Goal: Task Accomplishment & Management: Complete application form

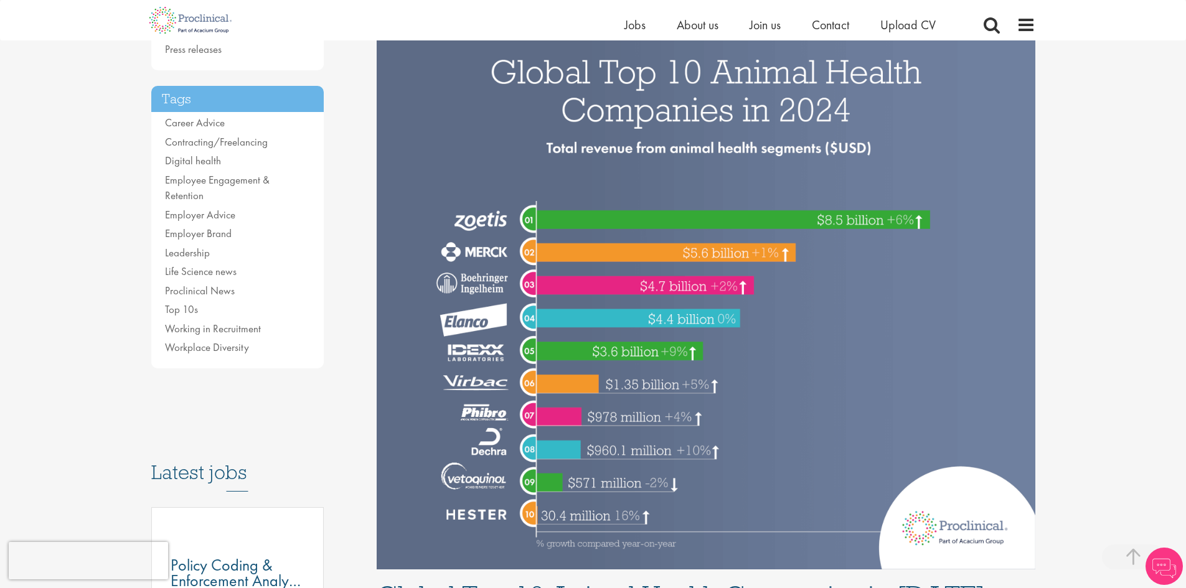
scroll to position [249, 0]
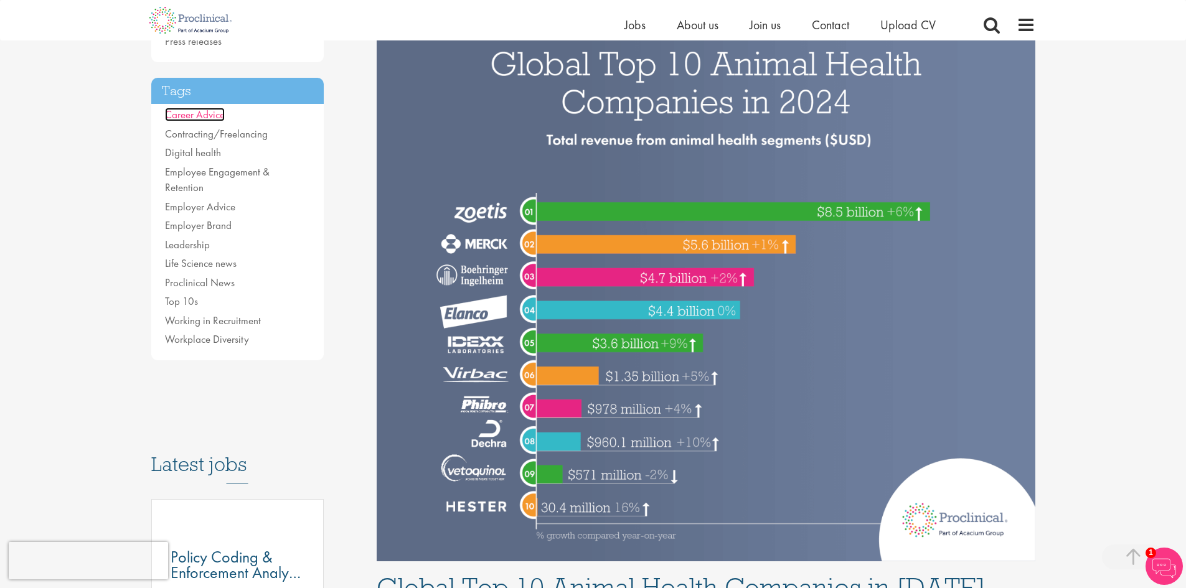
click at [205, 110] on link "Career Advice" at bounding box center [195, 115] width 60 height 14
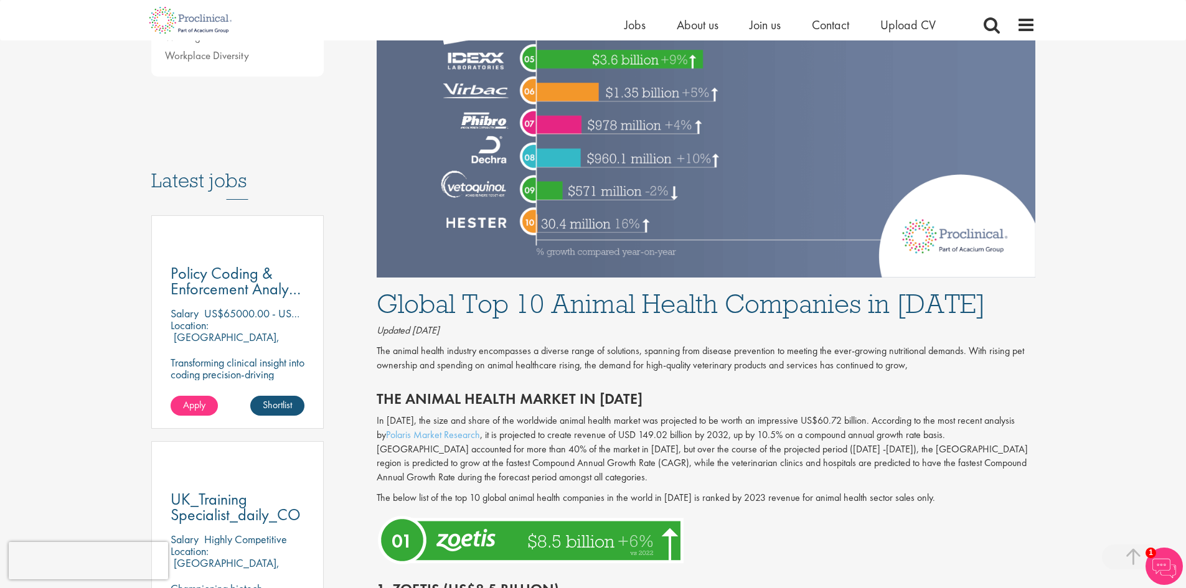
scroll to position [560, 0]
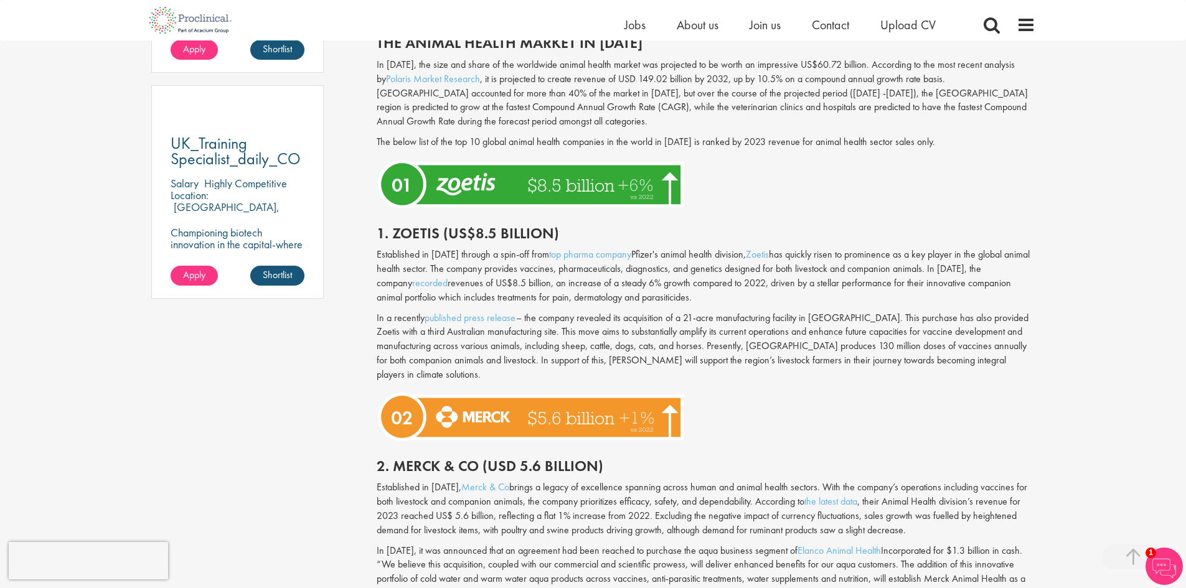
drag, startPoint x: 494, startPoint y: 280, endPoint x: 504, endPoint y: 278, distance: 10.7
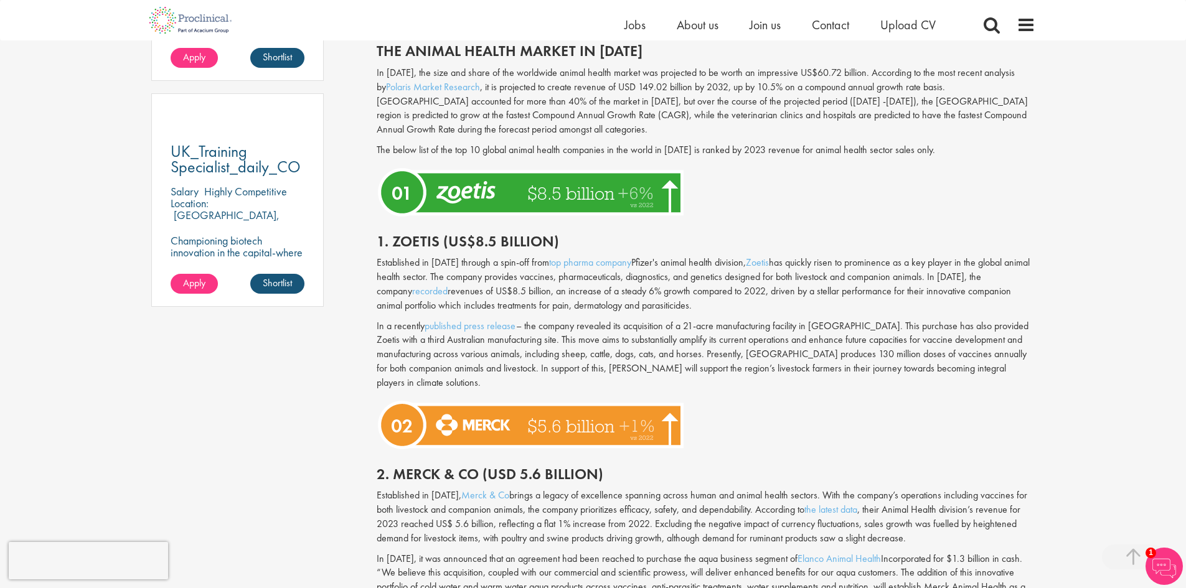
click at [713, 231] on div "1. Zoetis (US$8.5 billion)" at bounding box center [705, 238] width 677 height 35
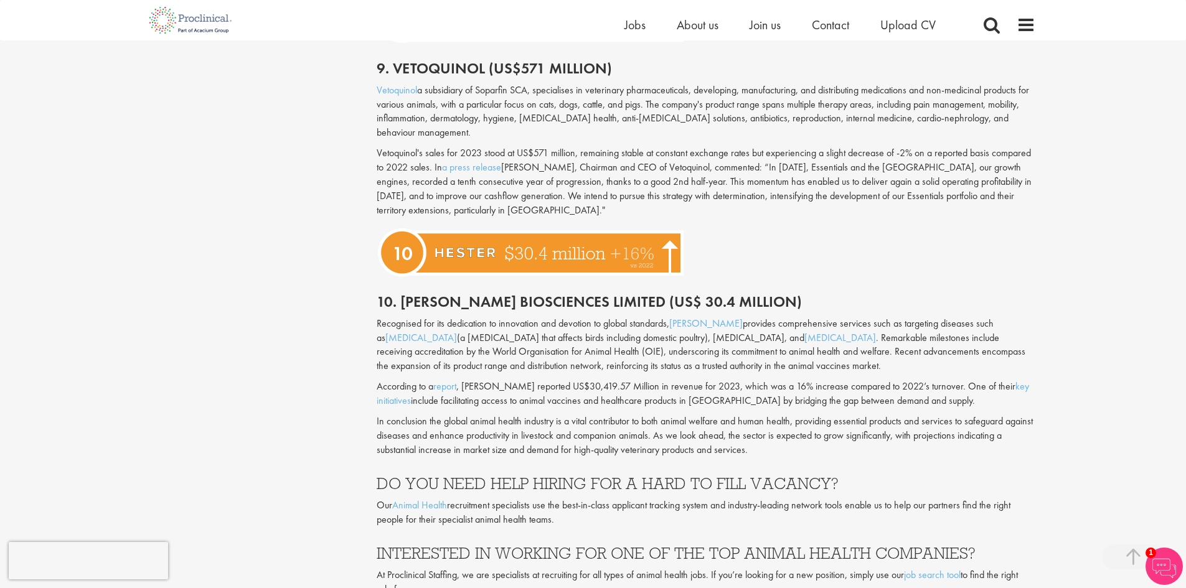
scroll to position [2873, 0]
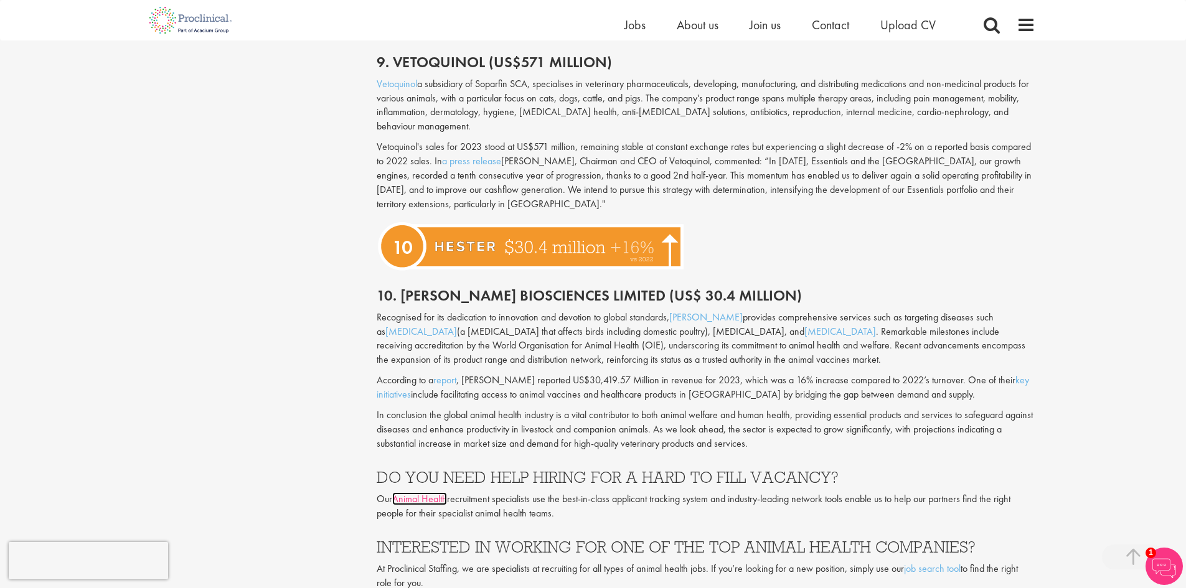
click at [423, 492] on link "Animal Health" at bounding box center [419, 498] width 55 height 13
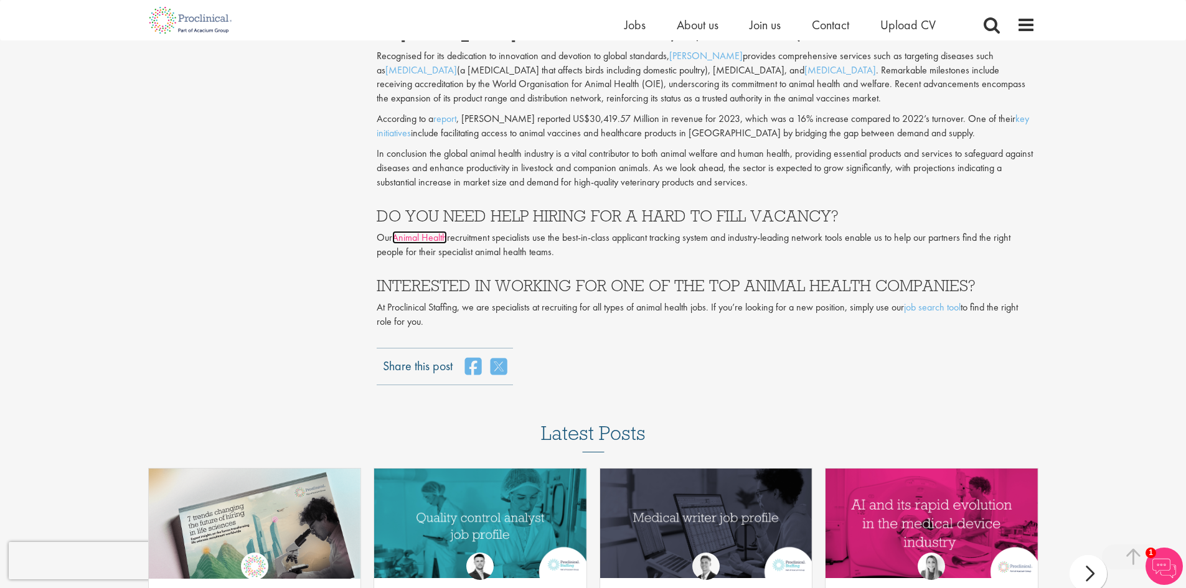
scroll to position [3122, 0]
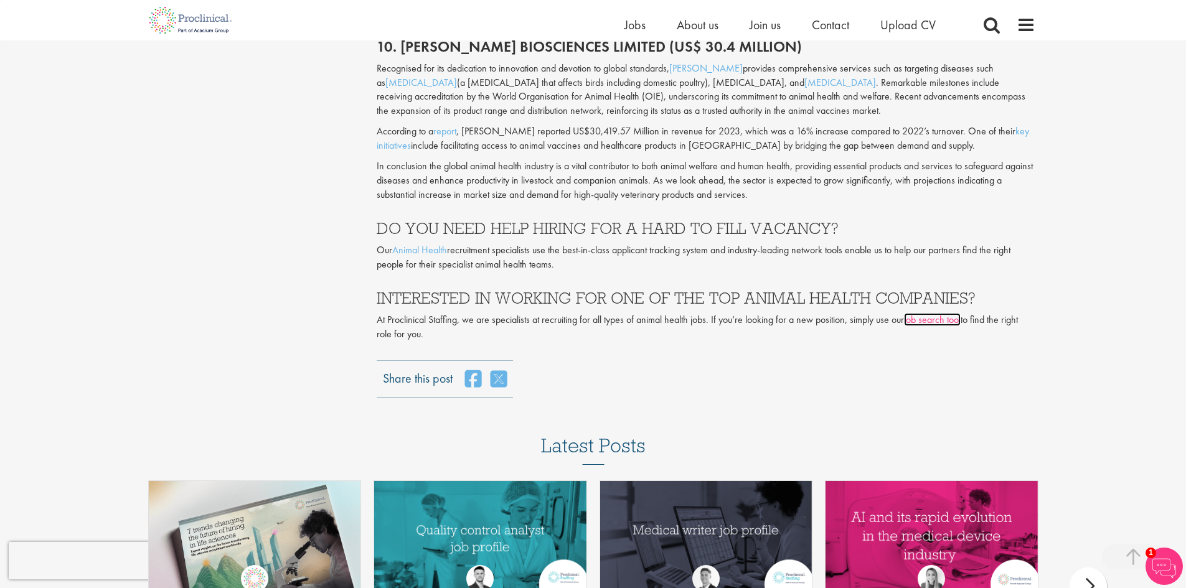
click at [926, 313] on link "job search tool" at bounding box center [932, 319] width 57 height 13
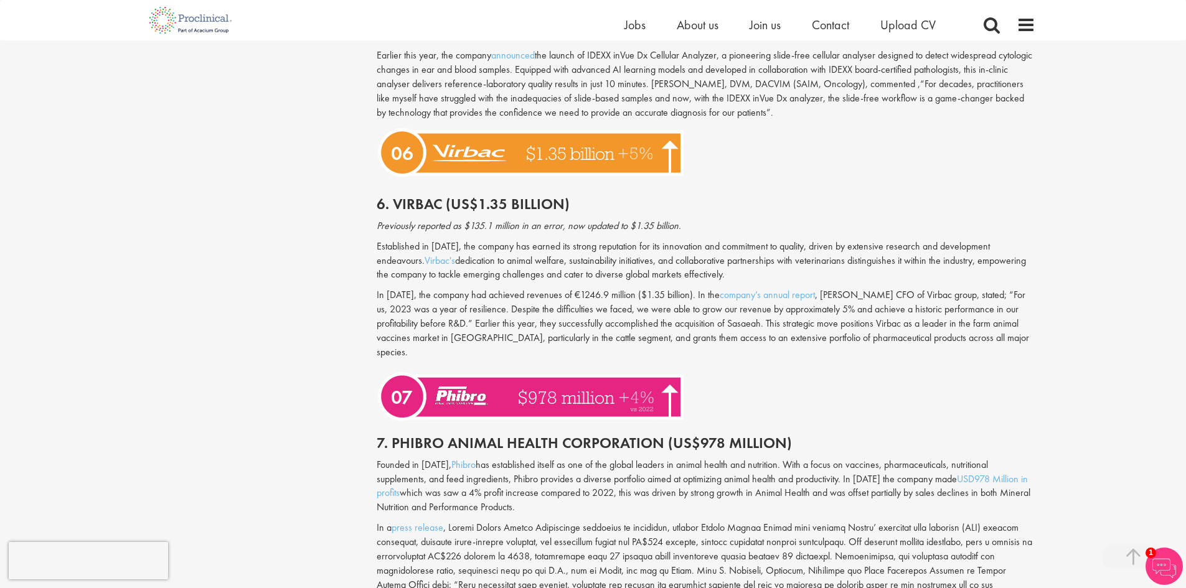
scroll to position [1877, 0]
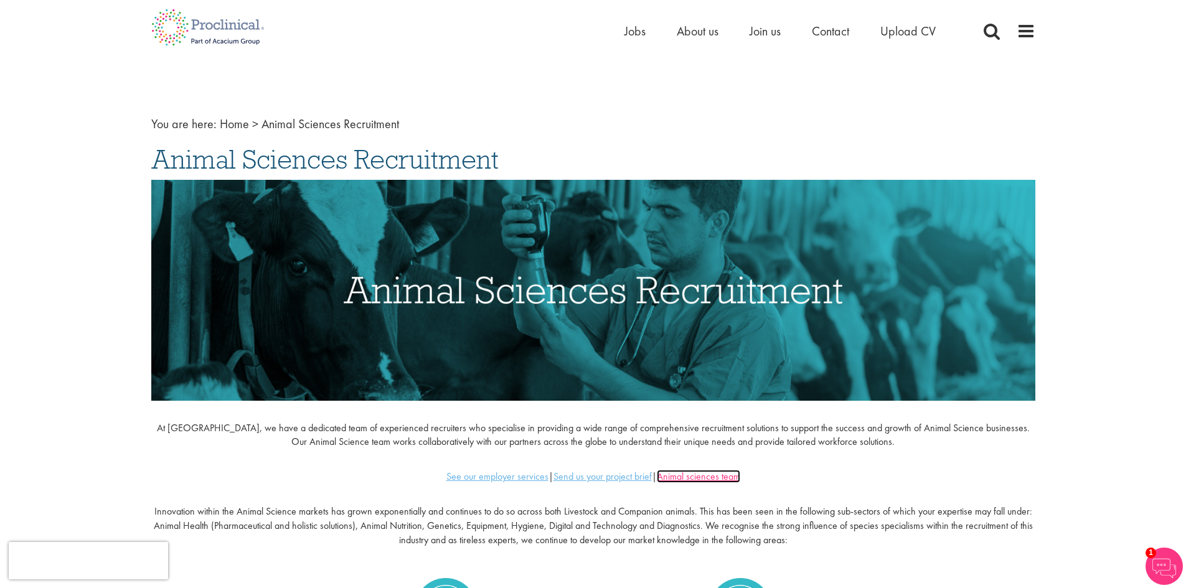
click at [690, 477] on u "Animal sciences team" at bounding box center [698, 476] width 83 height 13
click at [640, 30] on span "Jobs" at bounding box center [634, 31] width 21 height 16
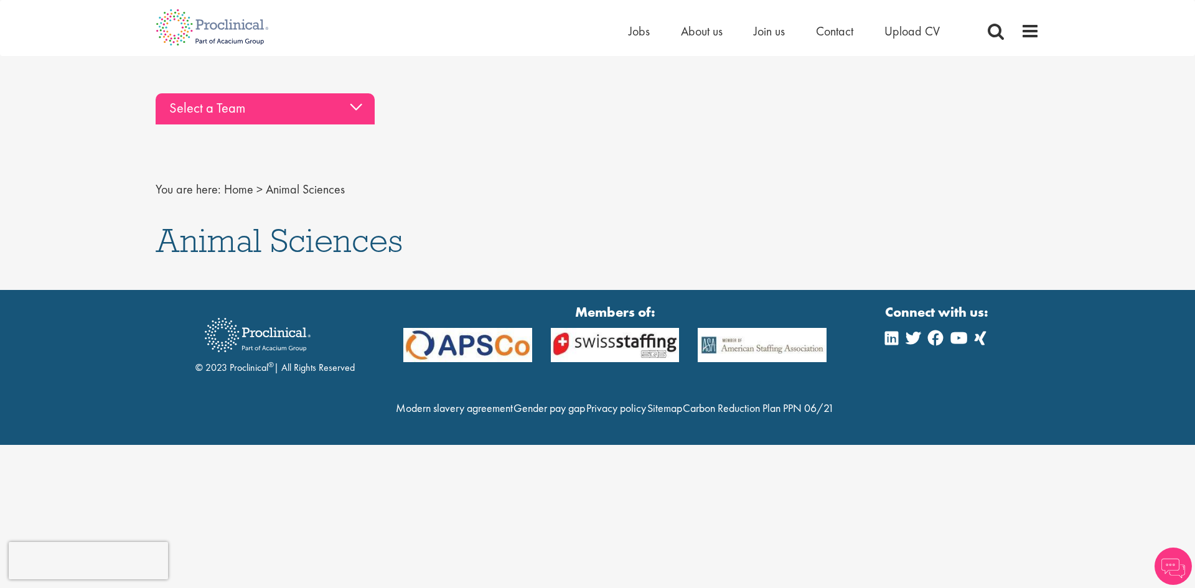
click at [325, 98] on div "Select a Team" at bounding box center [265, 108] width 219 height 31
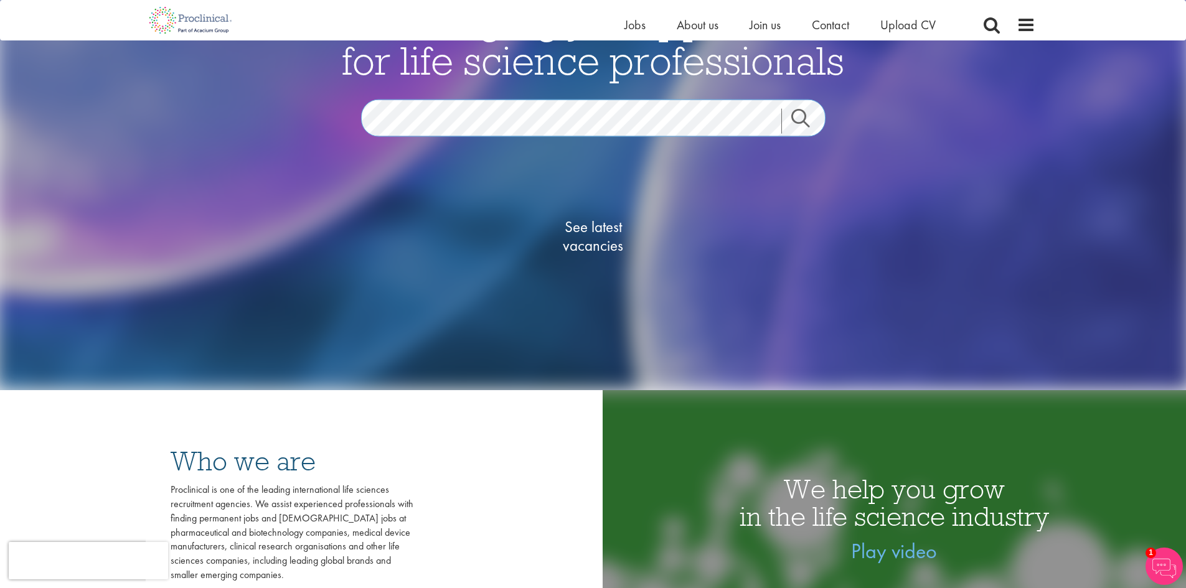
scroll to position [187, 0]
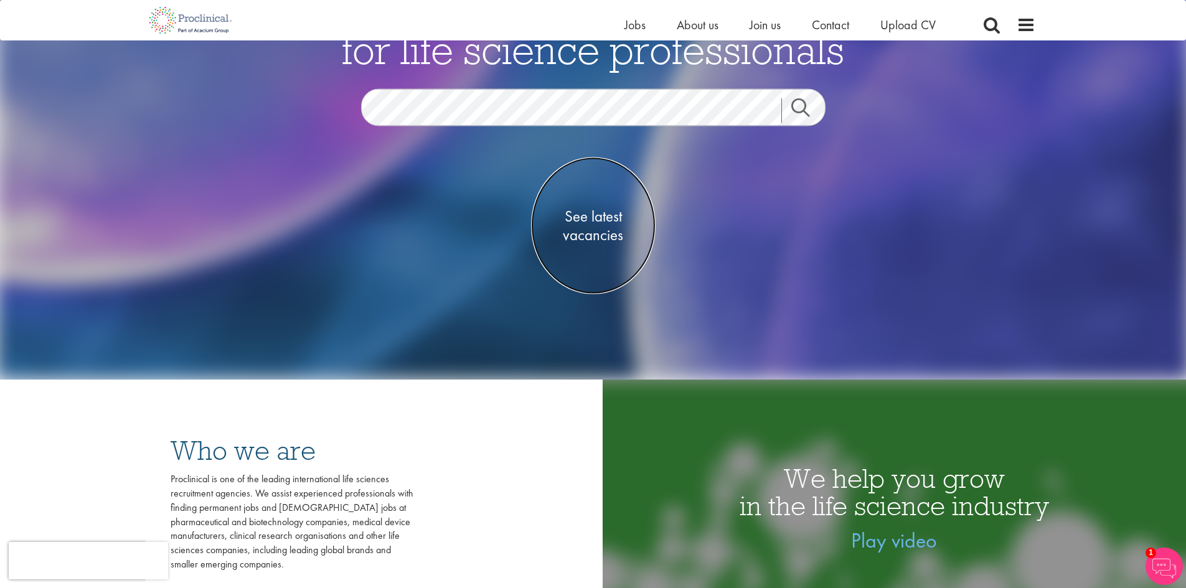
click at [607, 218] on span "See latest vacancies" at bounding box center [593, 225] width 124 height 37
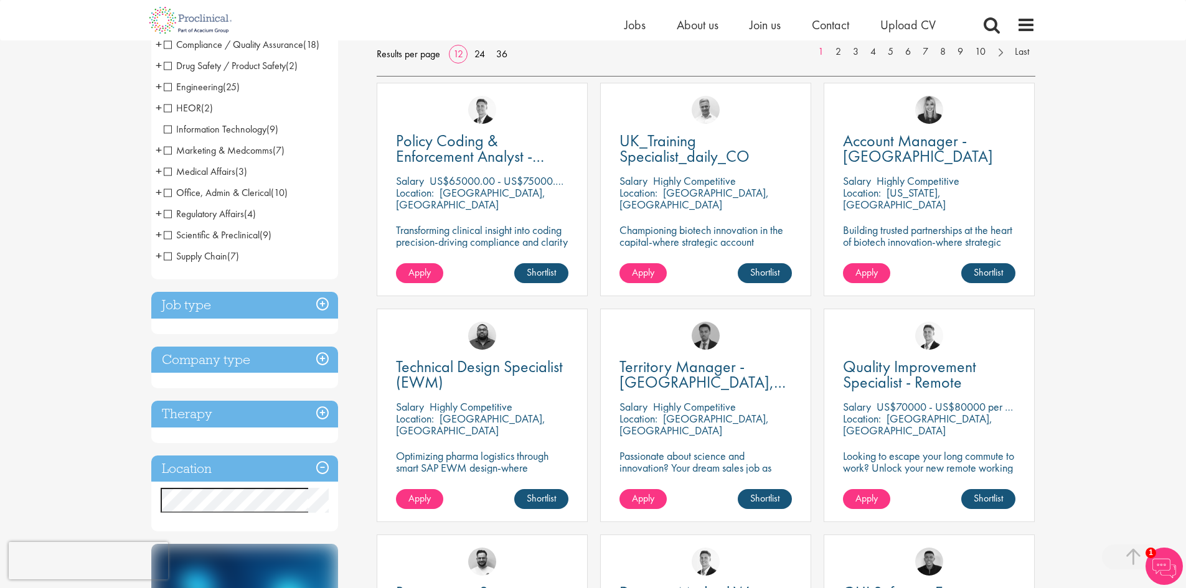
scroll to position [249, 0]
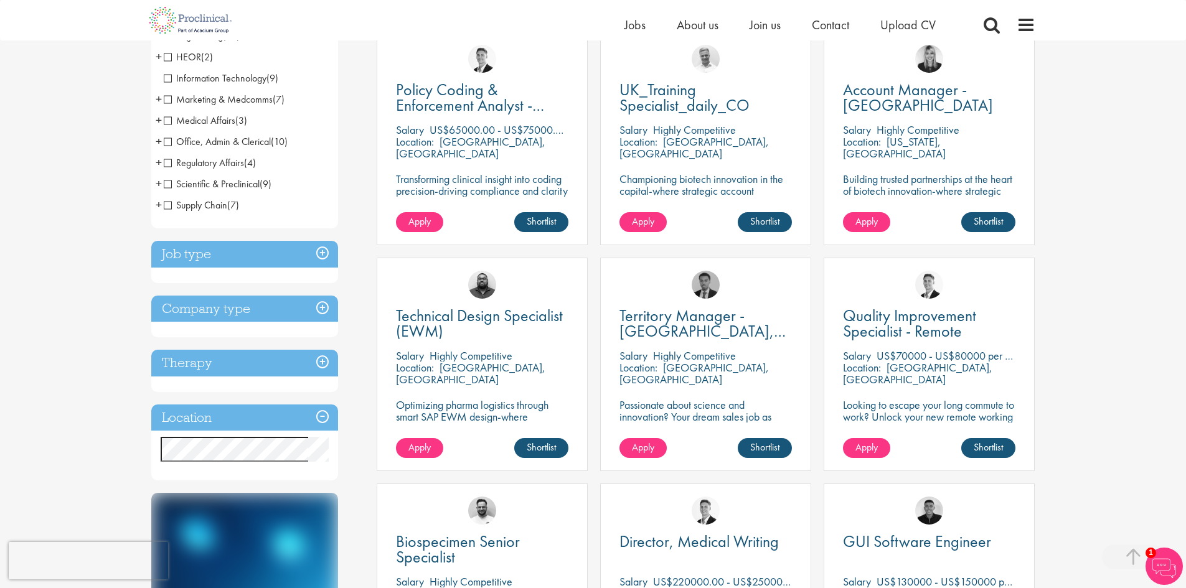
click at [324, 255] on h3 "Job type" at bounding box center [244, 254] width 187 height 27
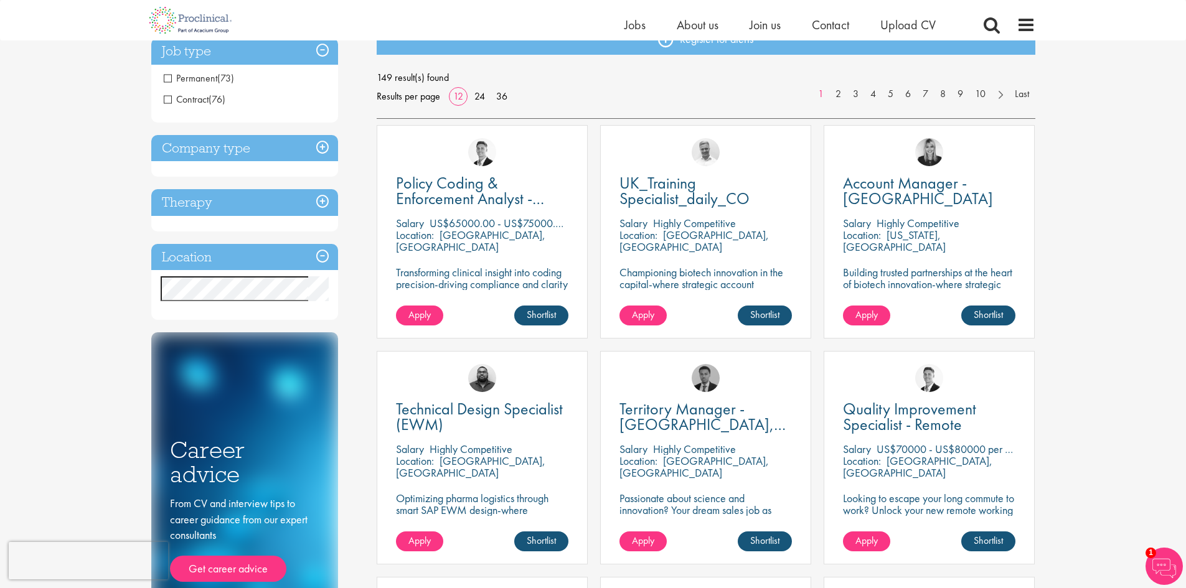
scroll to position [0, 0]
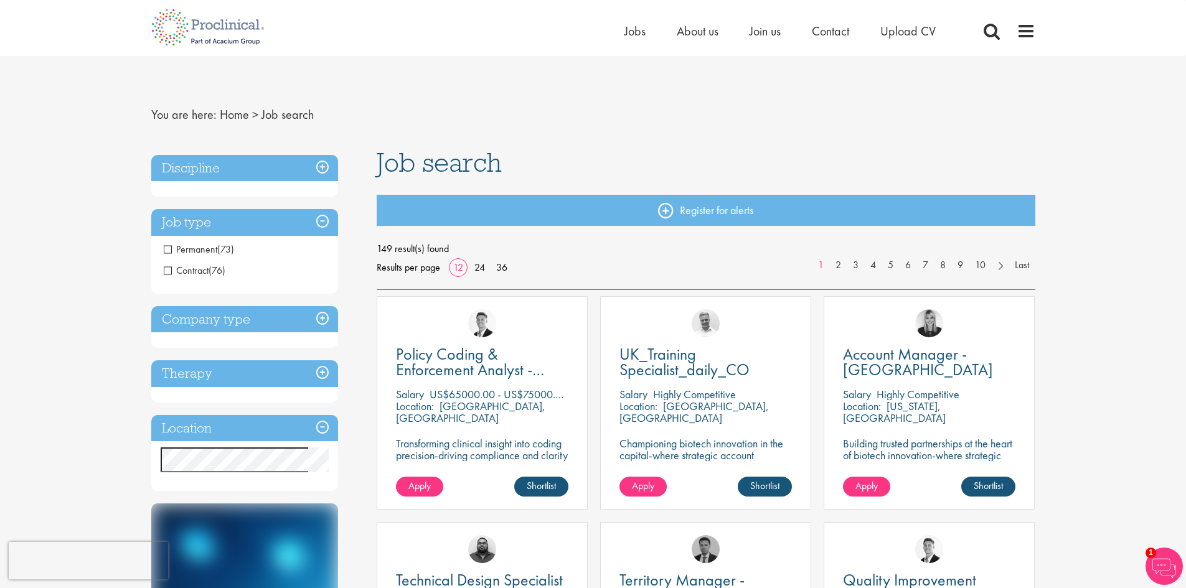
click at [321, 317] on h3 "Company type" at bounding box center [244, 319] width 187 height 27
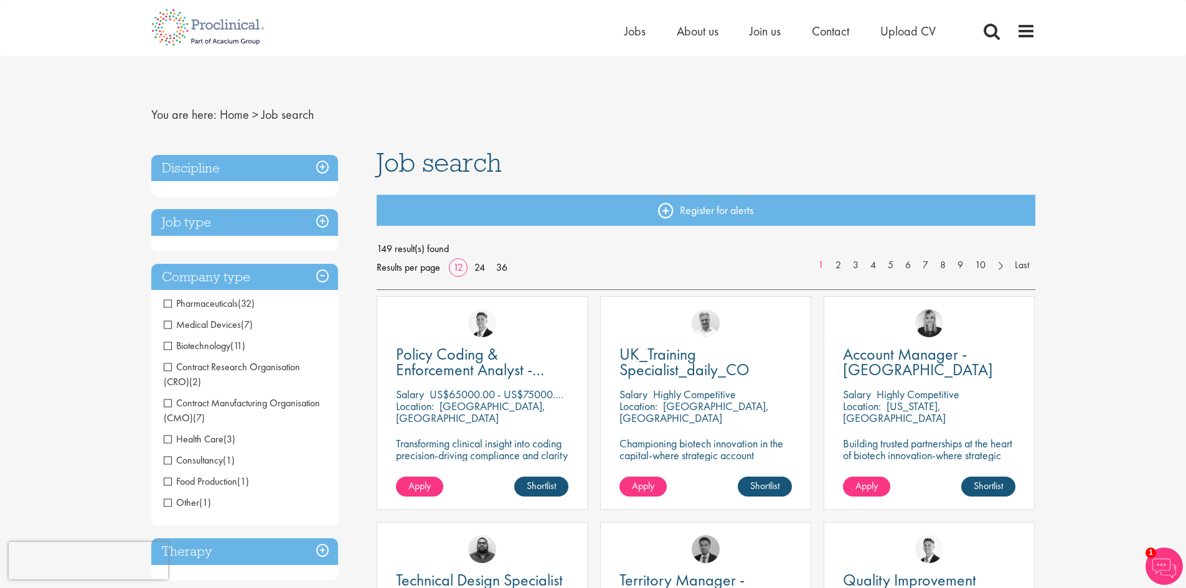
click at [169, 323] on span "Medical Devices" at bounding box center [202, 324] width 77 height 13
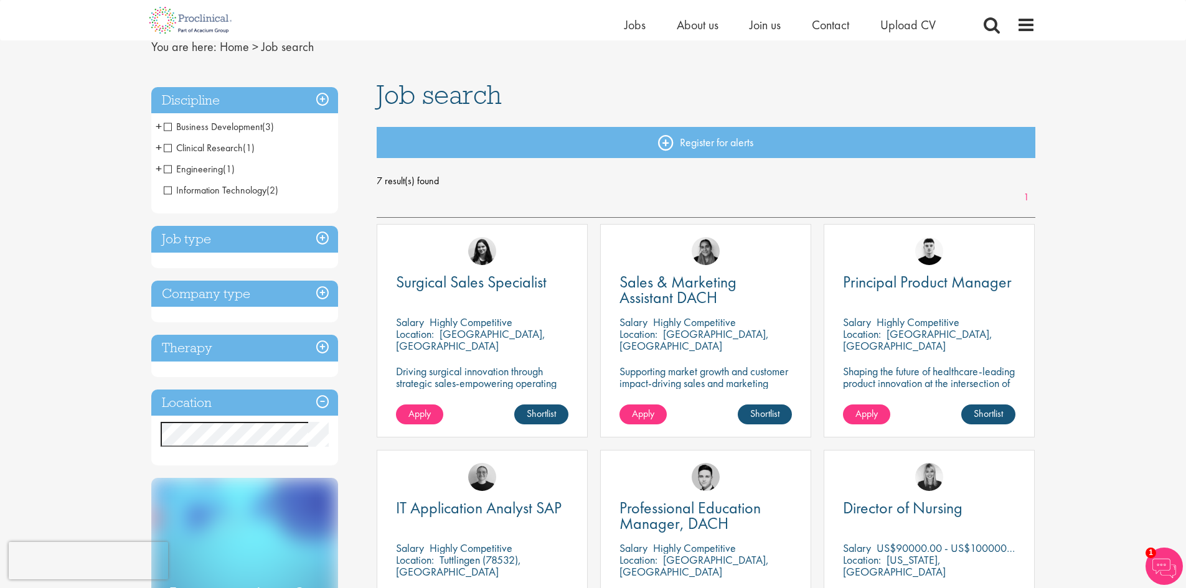
scroll to position [124, 0]
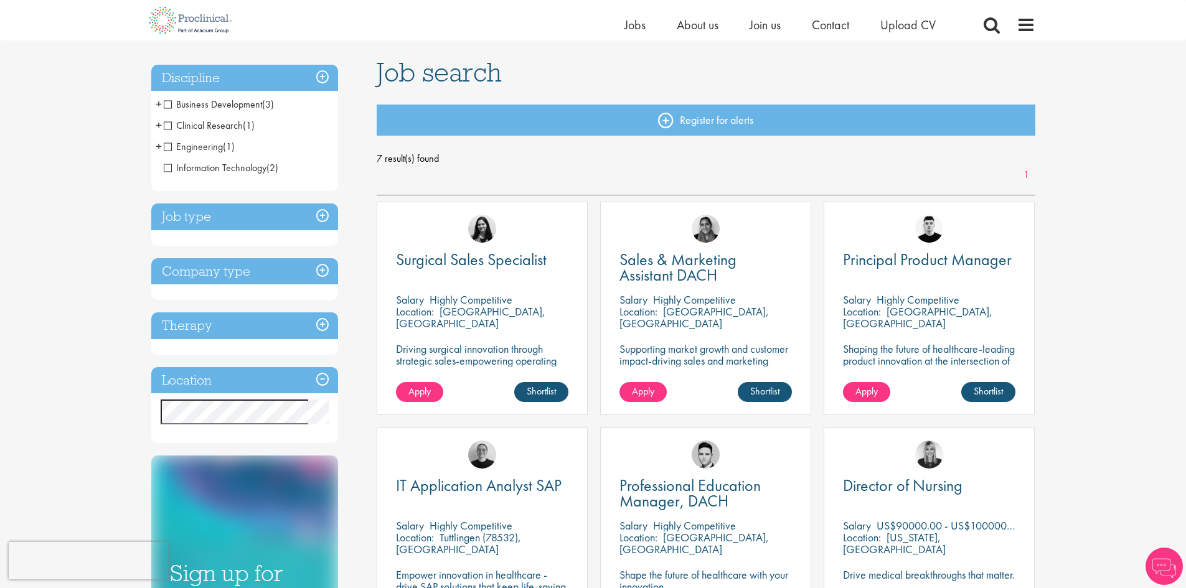
scroll to position [187, 0]
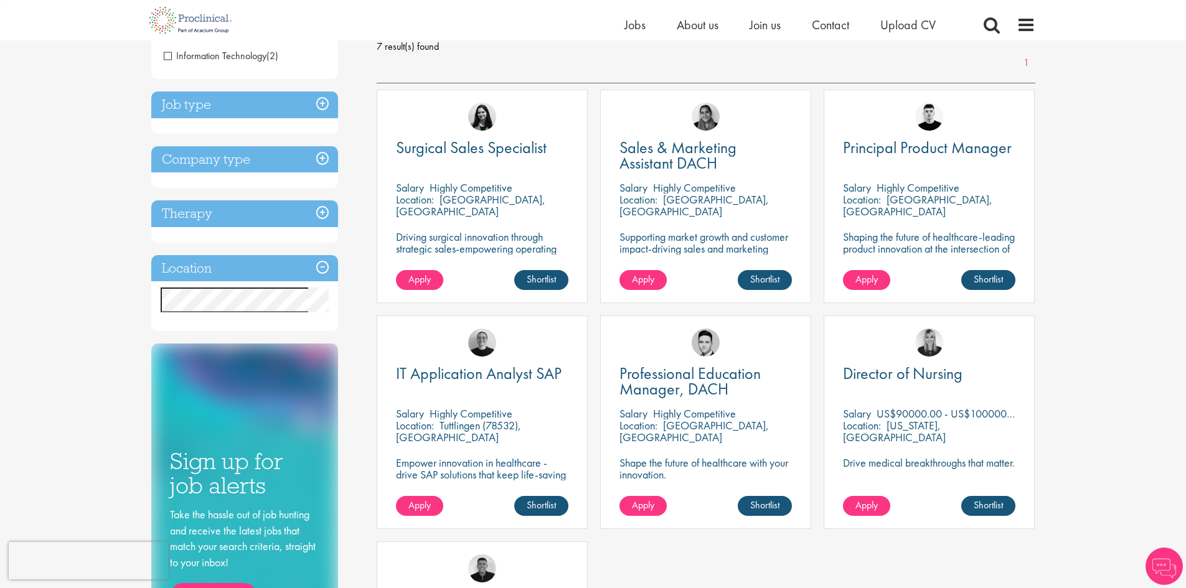
click at [320, 262] on h3 "Location" at bounding box center [244, 268] width 187 height 27
click at [319, 265] on h3 "Location" at bounding box center [244, 268] width 187 height 27
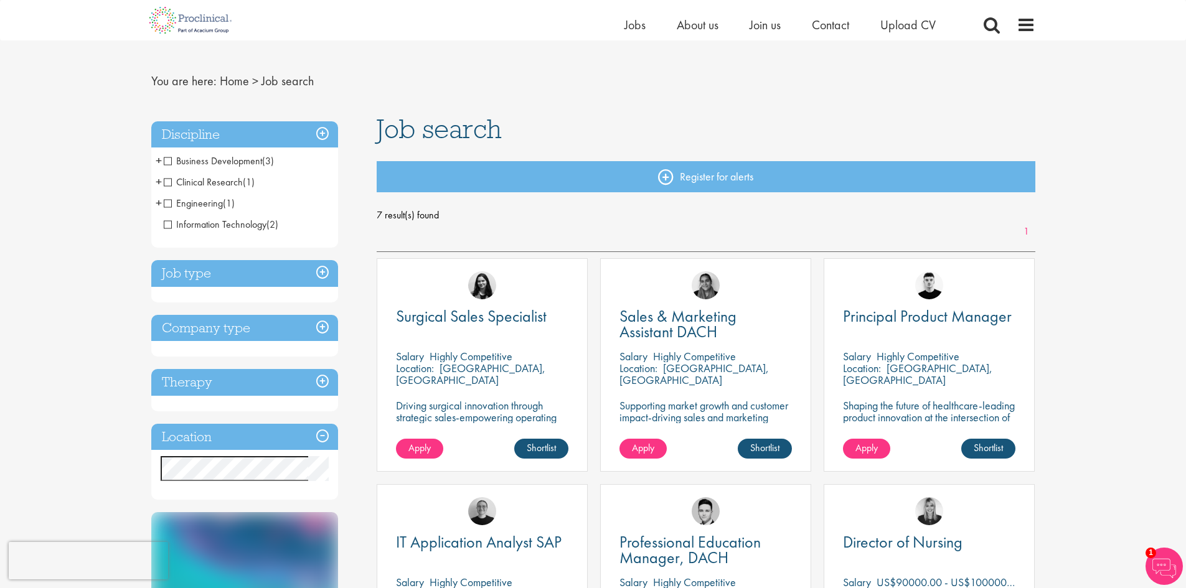
scroll to position [0, 0]
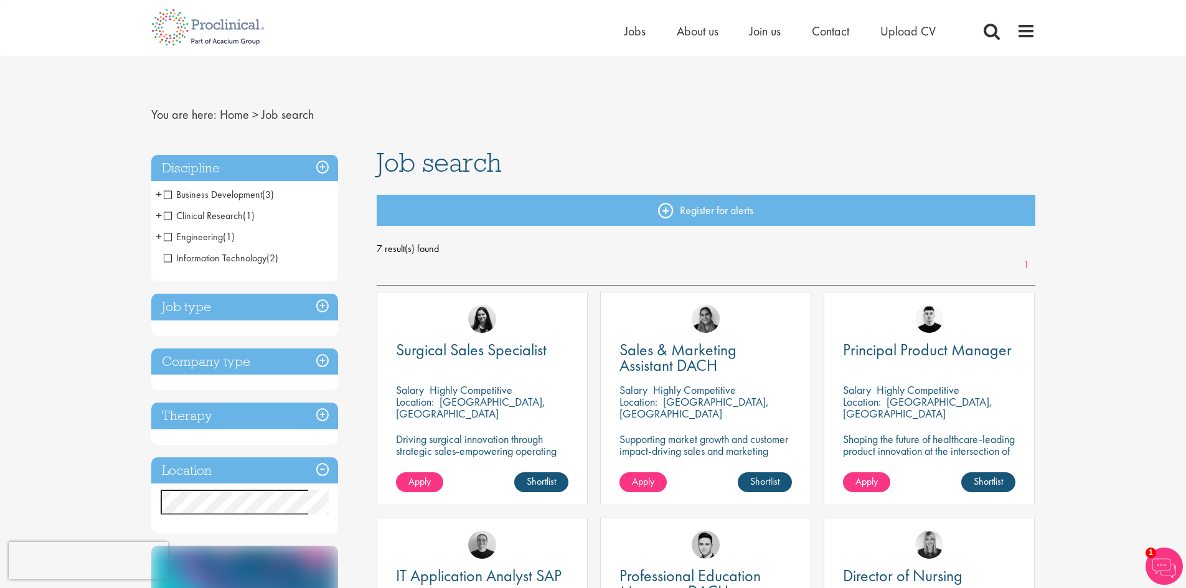
click at [319, 311] on h3 "Job type" at bounding box center [244, 307] width 187 height 27
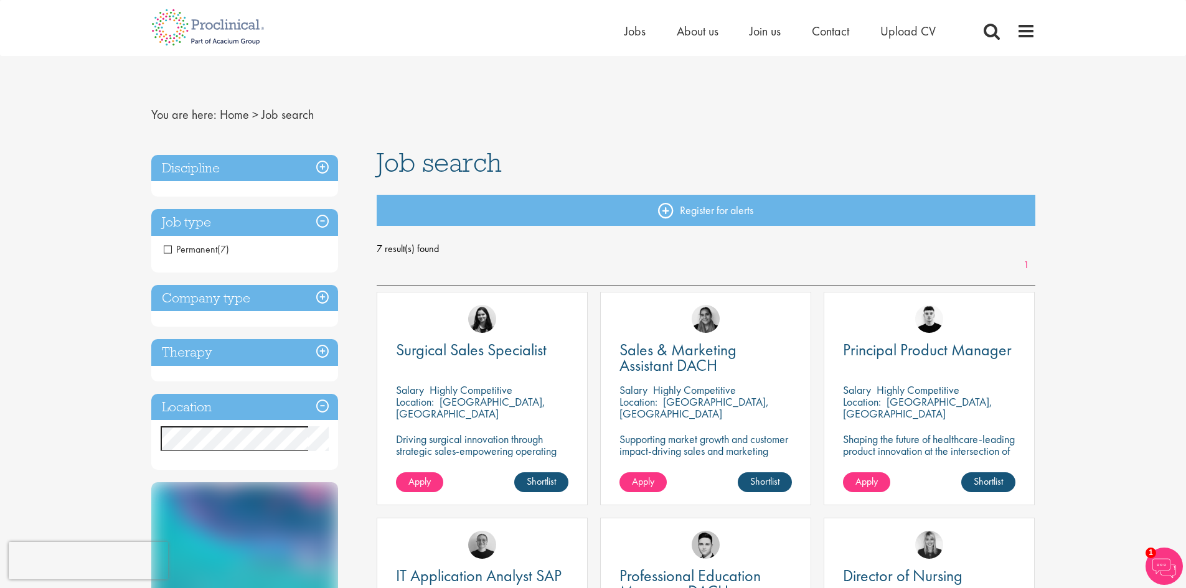
click at [323, 300] on h3 "Company type" at bounding box center [244, 298] width 187 height 27
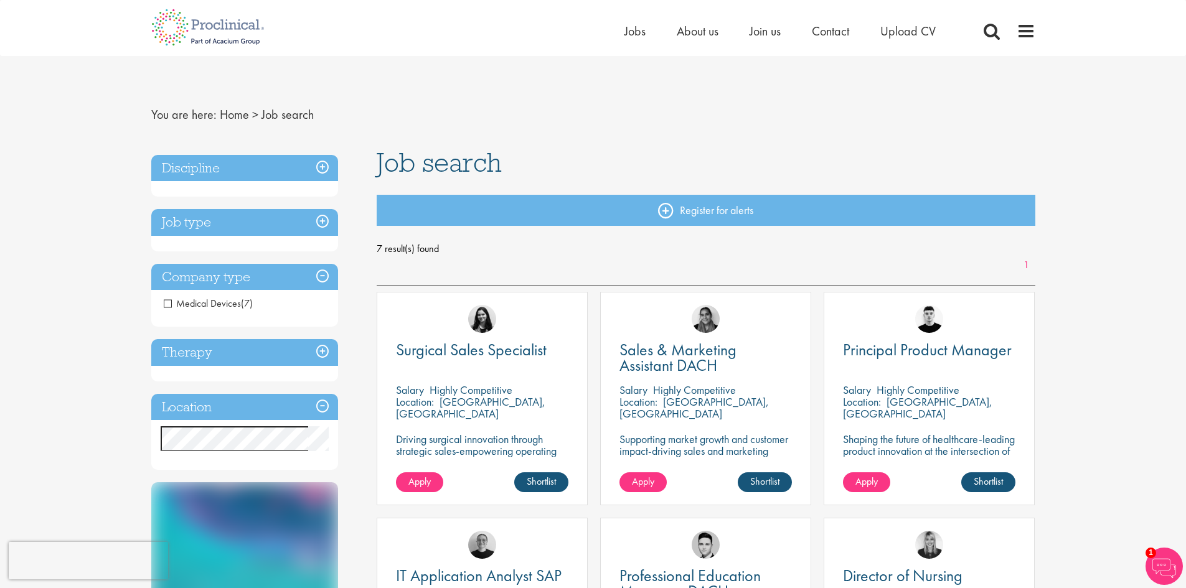
click at [164, 304] on span "Medical Devices" at bounding box center [202, 303] width 77 height 13
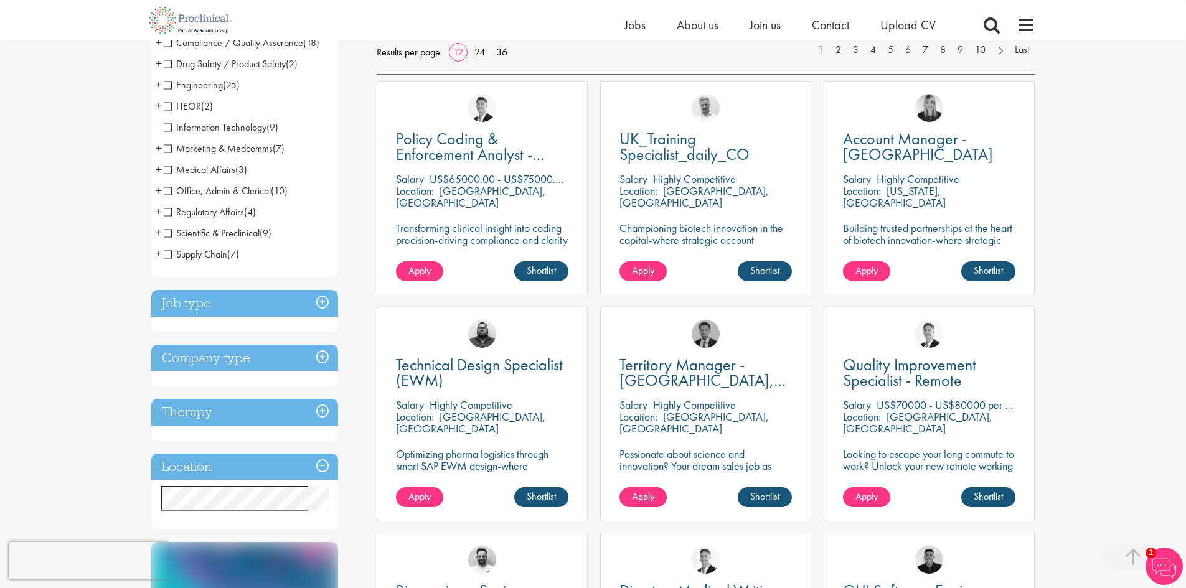
scroll to position [249, 0]
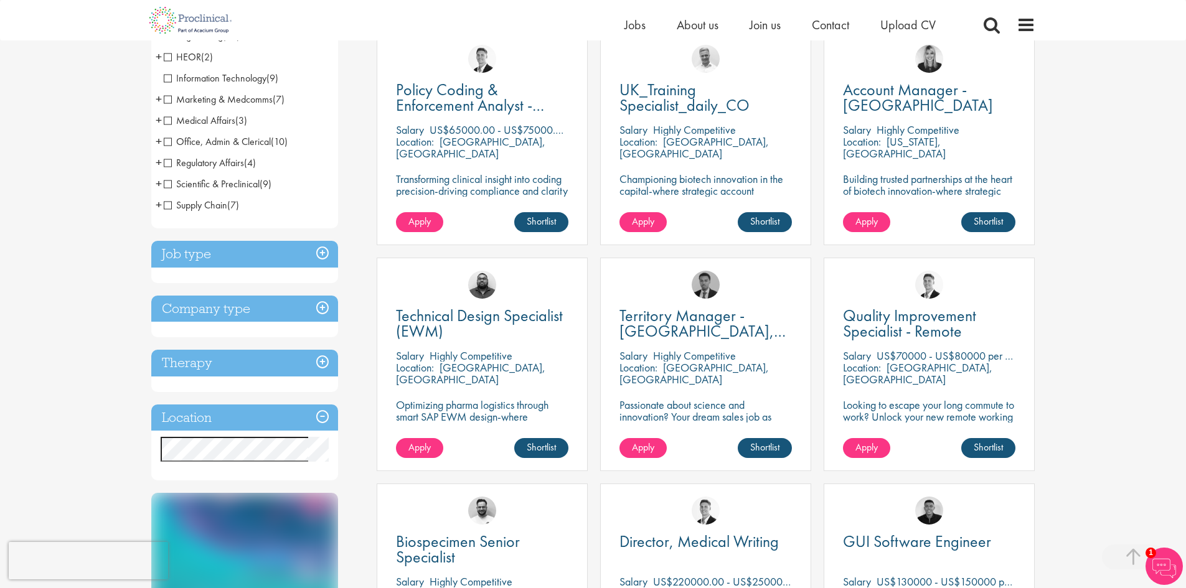
click at [317, 258] on h3 "Job type" at bounding box center [244, 254] width 187 height 27
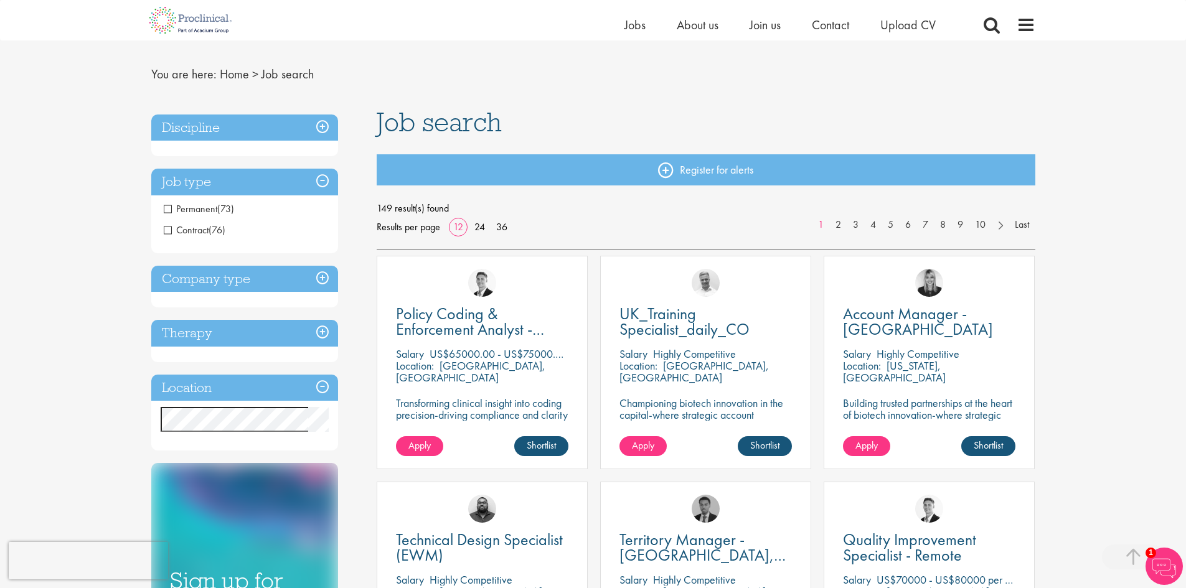
scroll to position [0, 0]
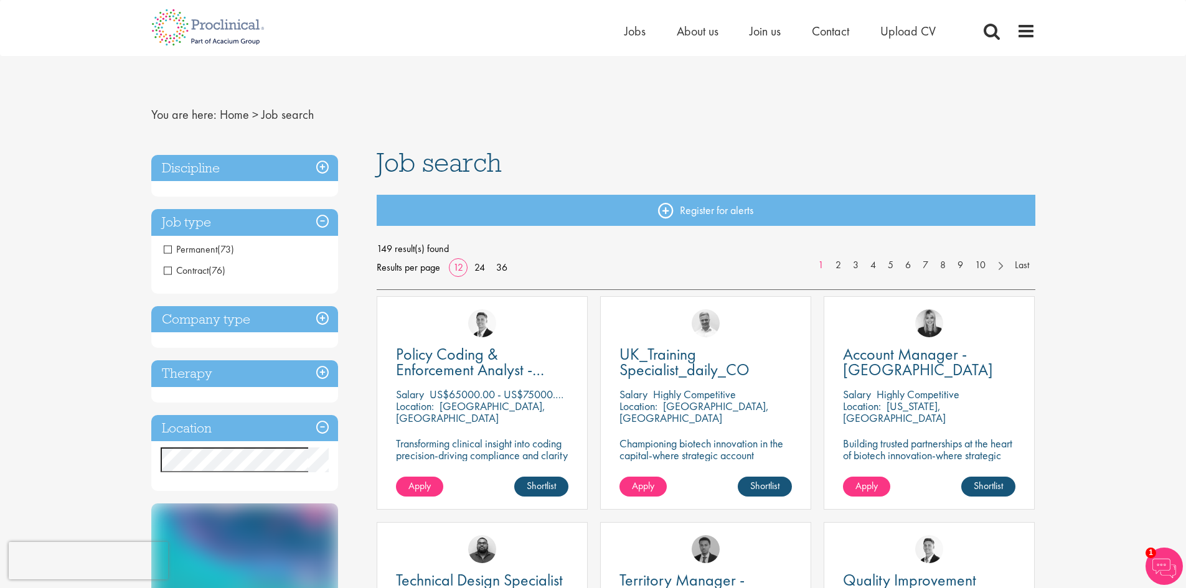
click at [329, 320] on h3 "Company type" at bounding box center [244, 319] width 187 height 27
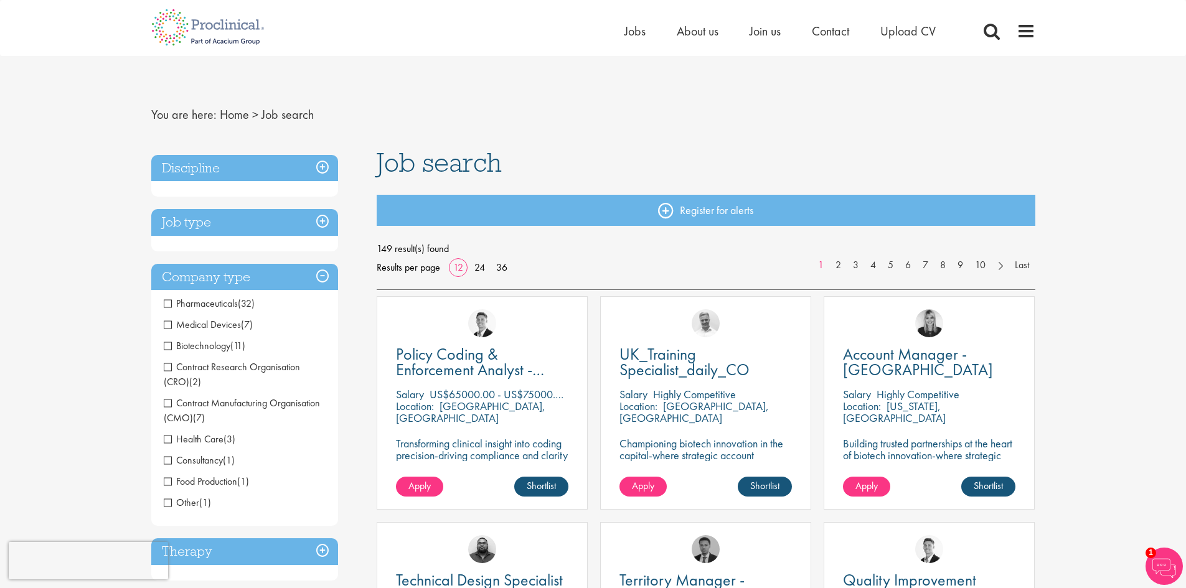
click at [169, 304] on span "Pharmaceuticals" at bounding box center [201, 303] width 74 height 13
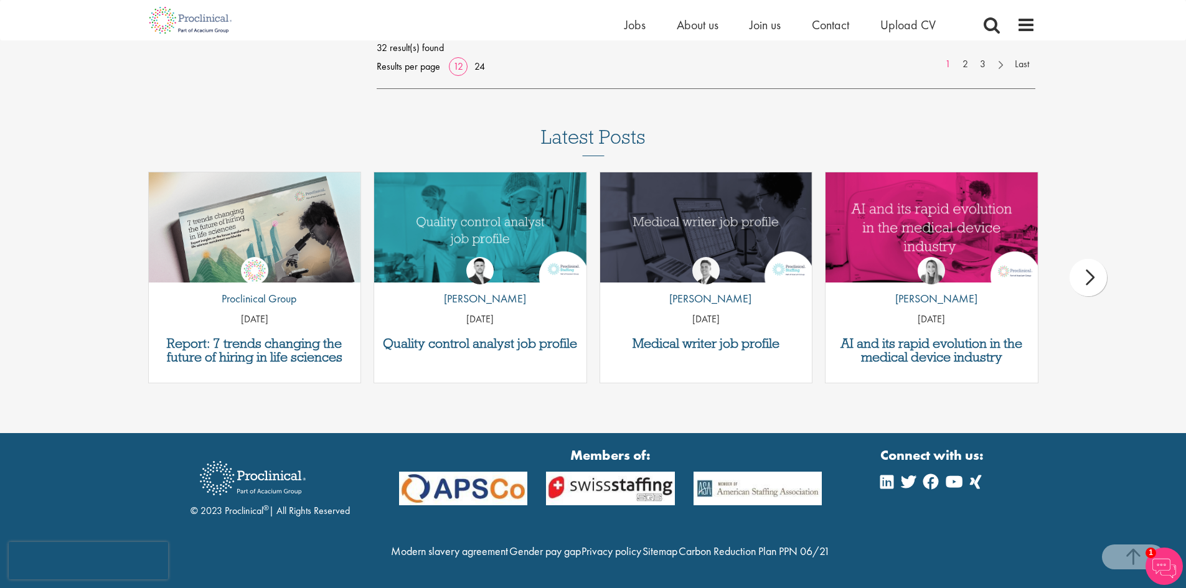
scroll to position [1218, 0]
click at [764, 24] on span "Join us" at bounding box center [764, 25] width 31 height 16
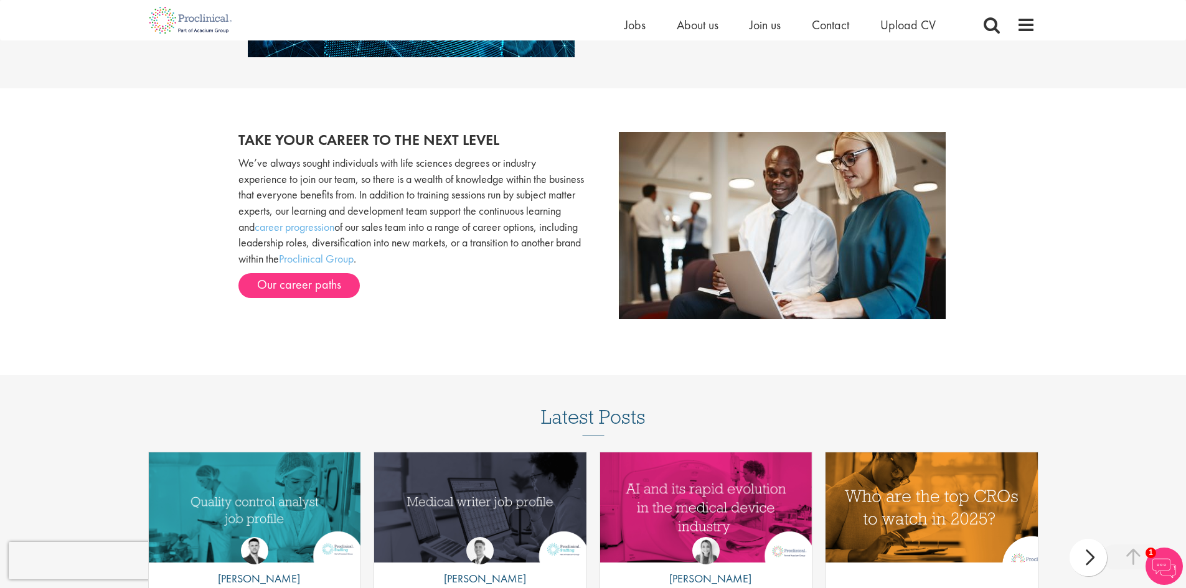
scroll to position [1284, 0]
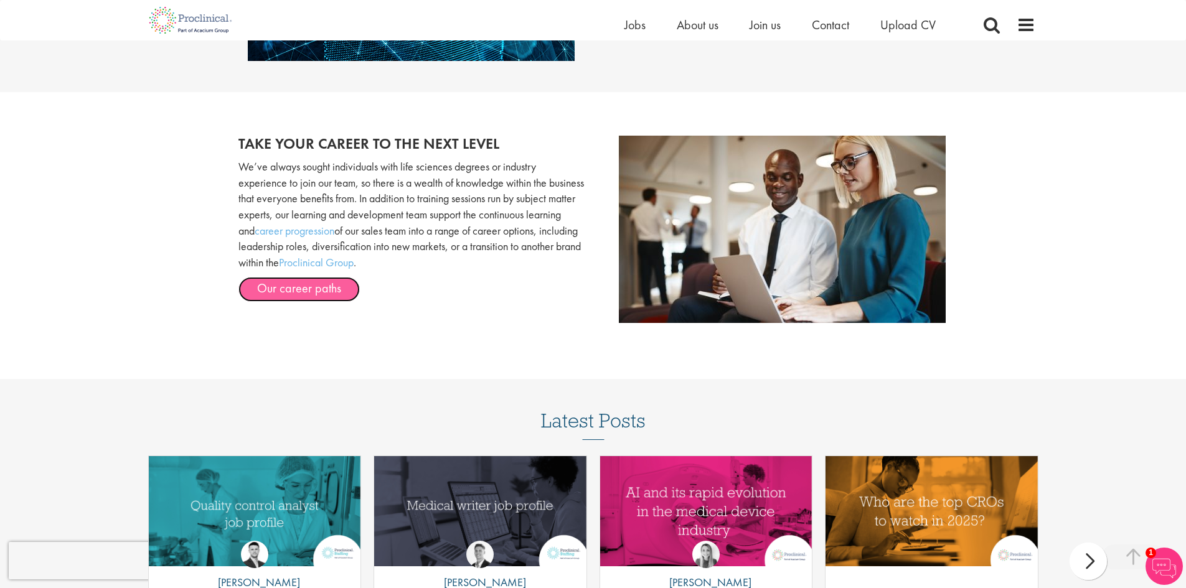
click at [328, 291] on link "Our career paths" at bounding box center [298, 289] width 121 height 25
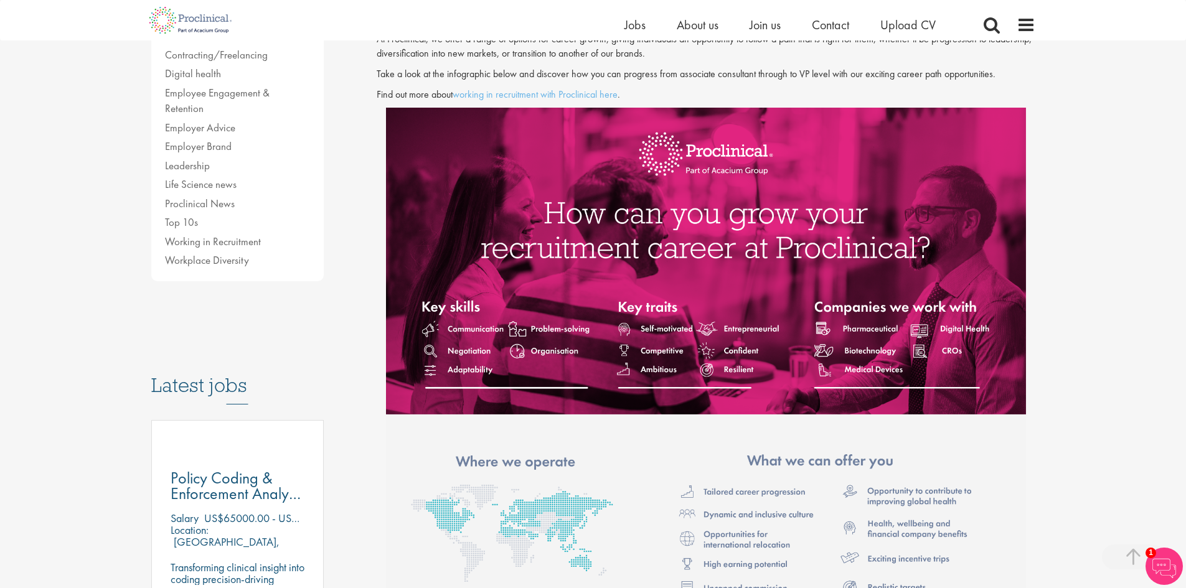
scroll to position [311, 0]
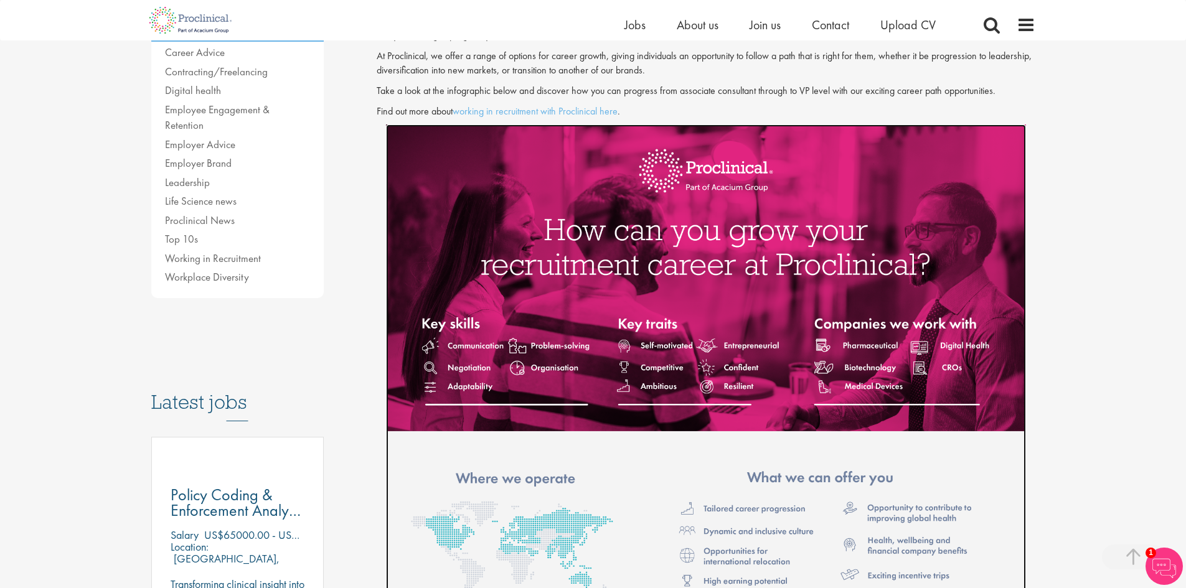
drag, startPoint x: 709, startPoint y: 246, endPoint x: 718, endPoint y: 252, distance: 10.7
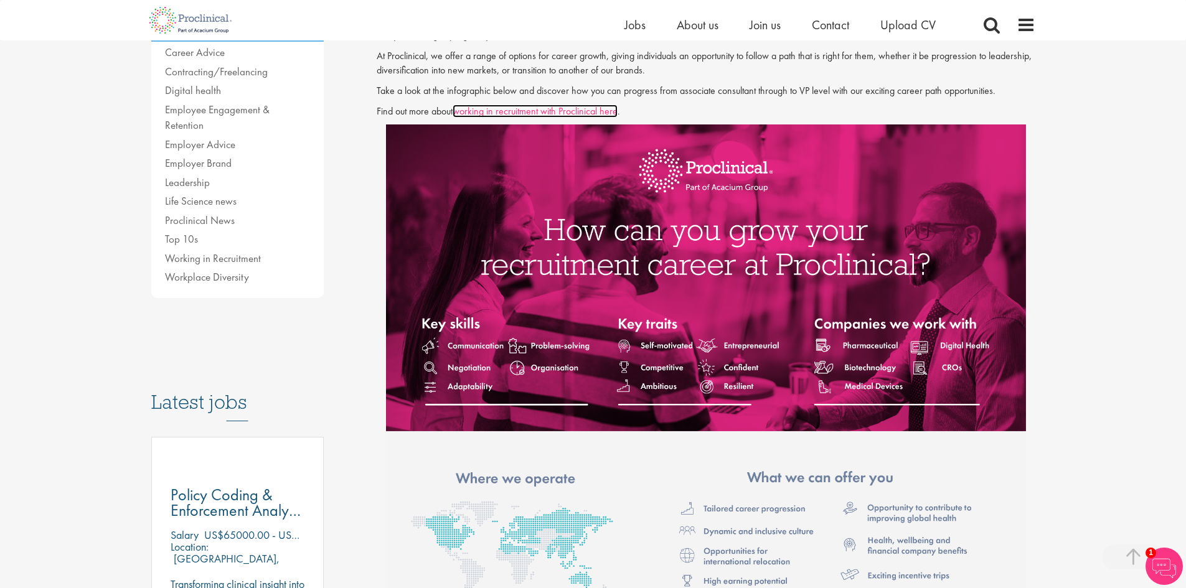
click at [529, 110] on link "working in recruitment with Proclinical here" at bounding box center [535, 111] width 165 height 13
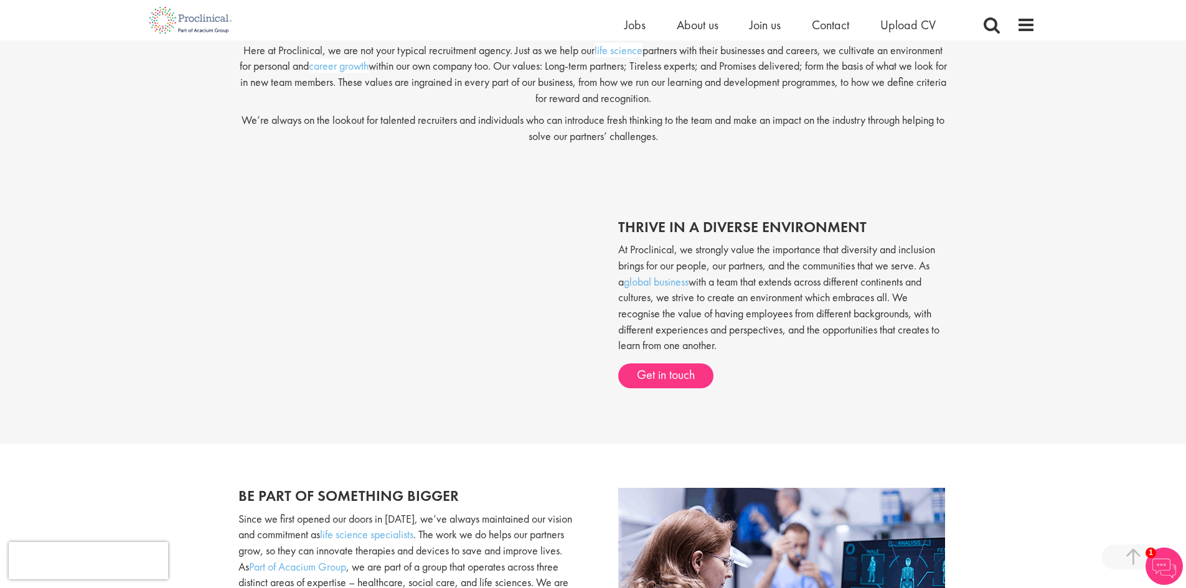
scroll to position [436, 0]
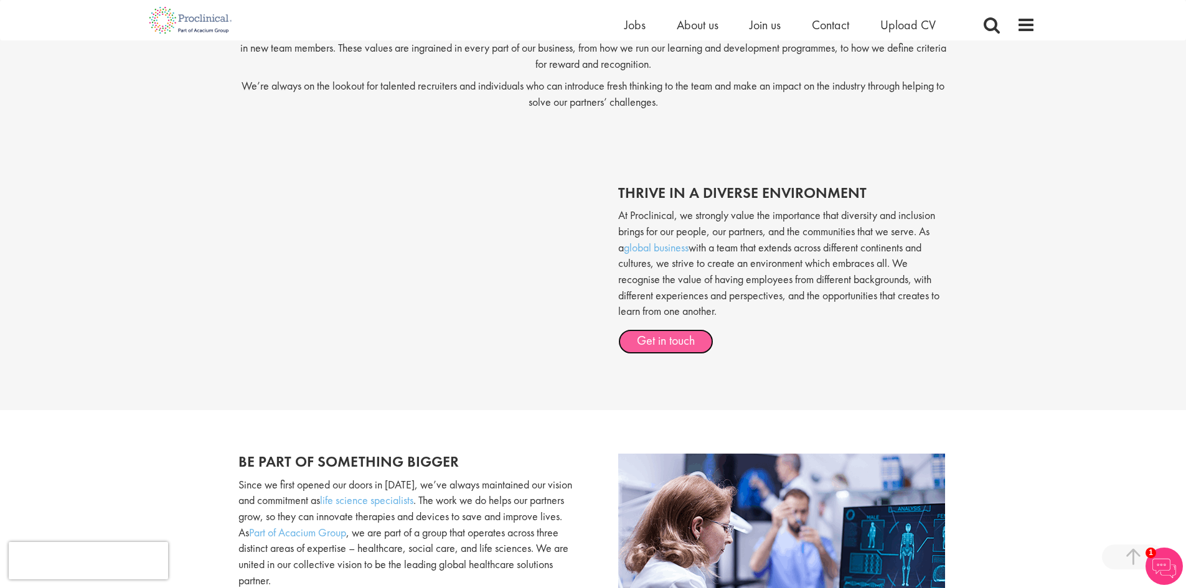
click at [660, 345] on link "Get in touch" at bounding box center [665, 341] width 95 height 25
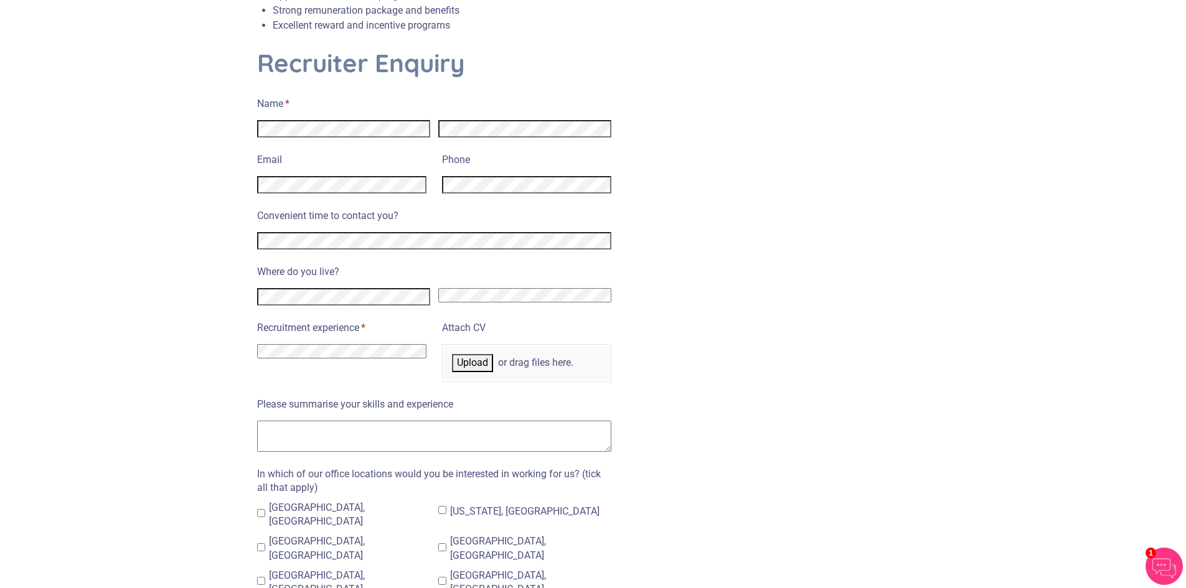
scroll to position [560, 0]
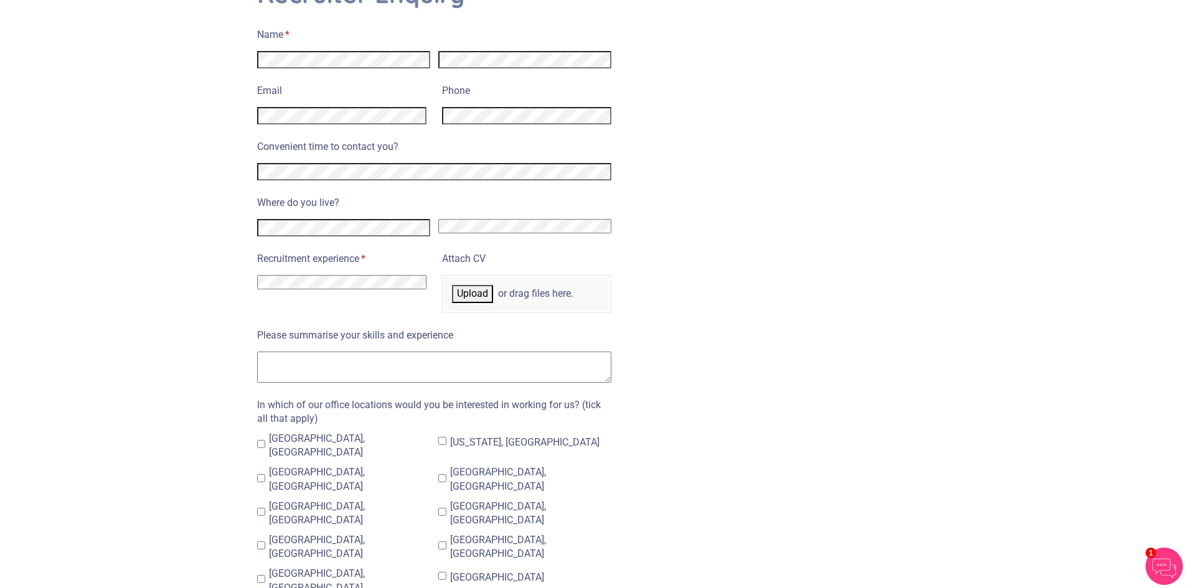
click at [413, 275] on select "I have no previous experience working in recruitment I have recruitment experie…" at bounding box center [341, 282] width 169 height 14
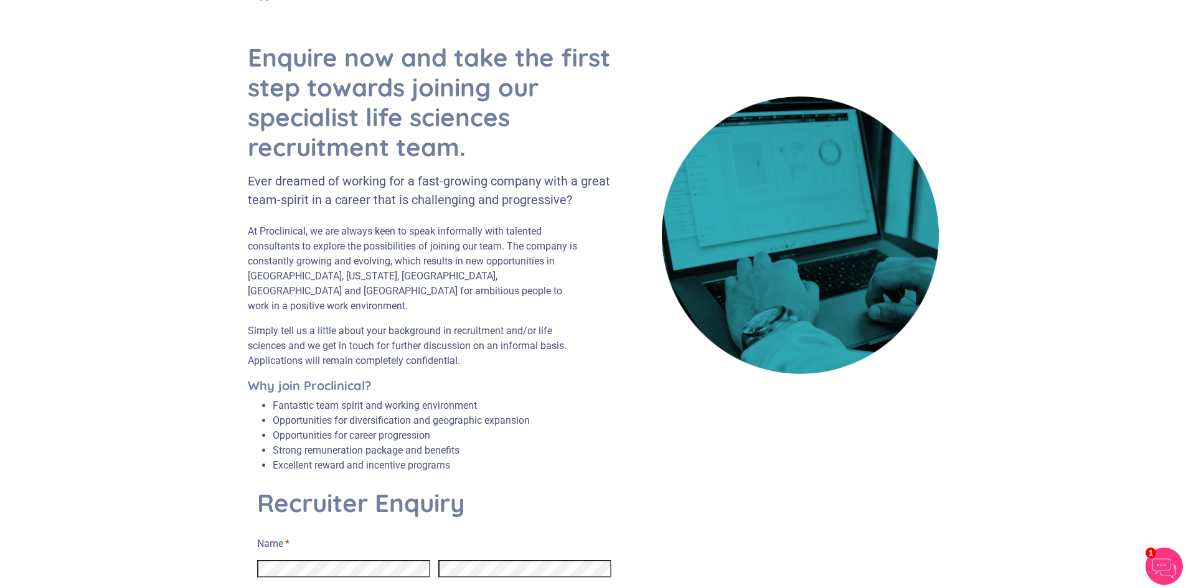
scroll to position [0, 0]
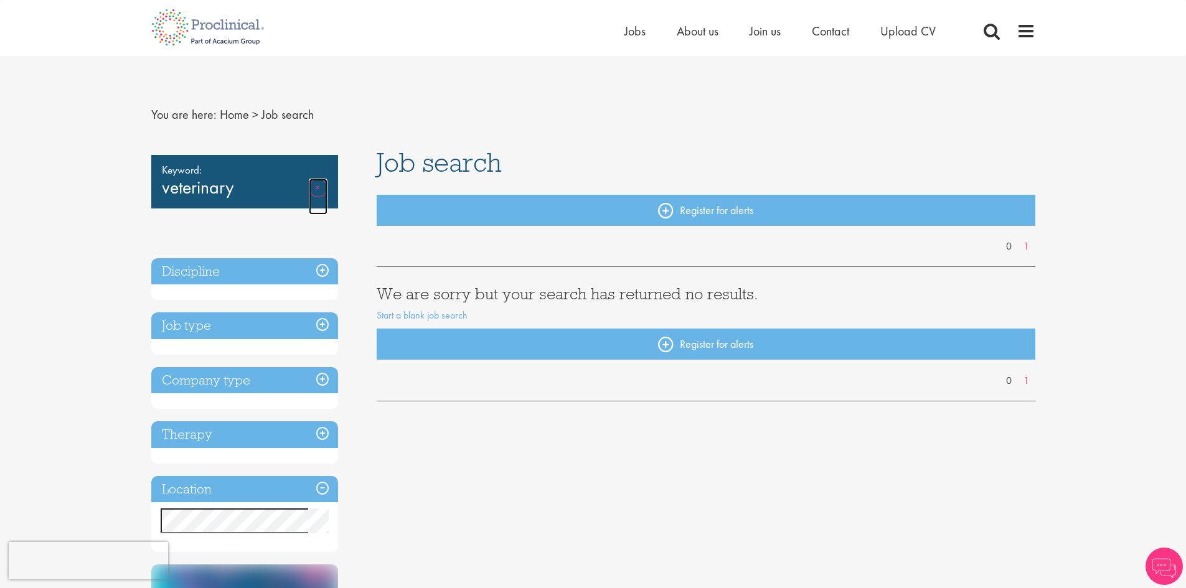
click at [315, 185] on link "Remove" at bounding box center [318, 197] width 19 height 36
